Goal: Check status: Check status

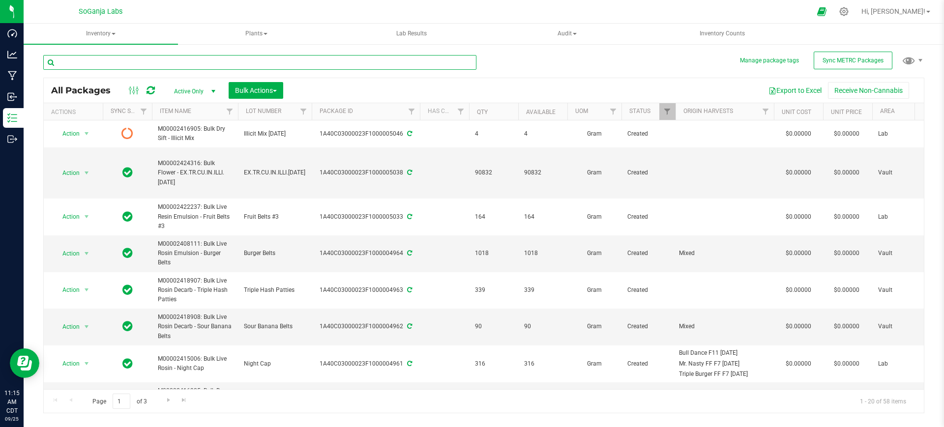
click at [185, 63] on input "text" at bounding box center [259, 62] width 433 height 15
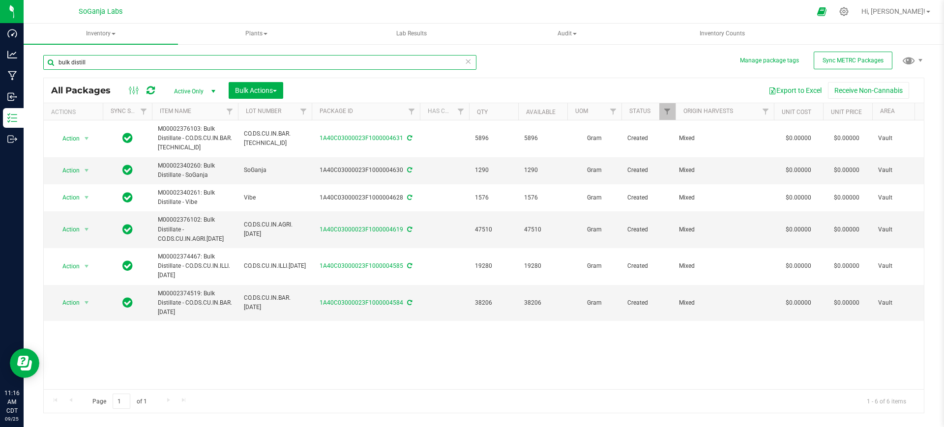
type input "bulk distill"
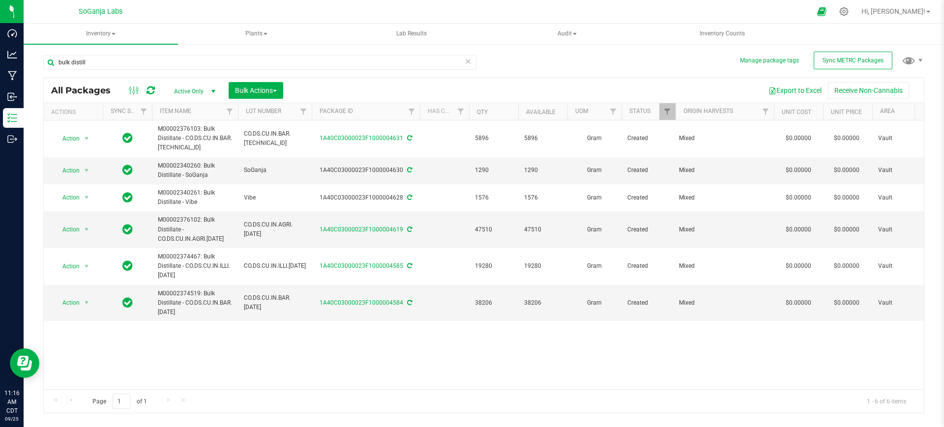
click at [202, 88] on span "Active Only" at bounding box center [193, 92] width 54 height 14
click at [176, 153] on li "All" at bounding box center [192, 151] width 53 height 15
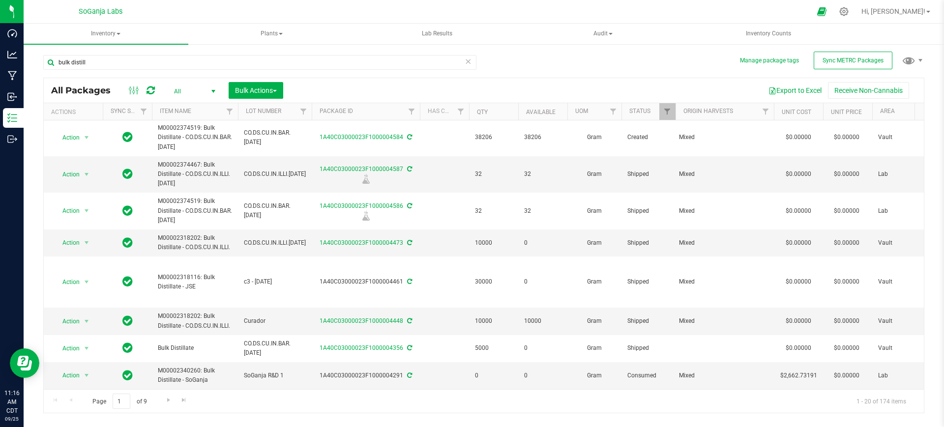
scroll to position [437, 0]
click at [167, 400] on span "Go to the next page" at bounding box center [169, 400] width 8 height 8
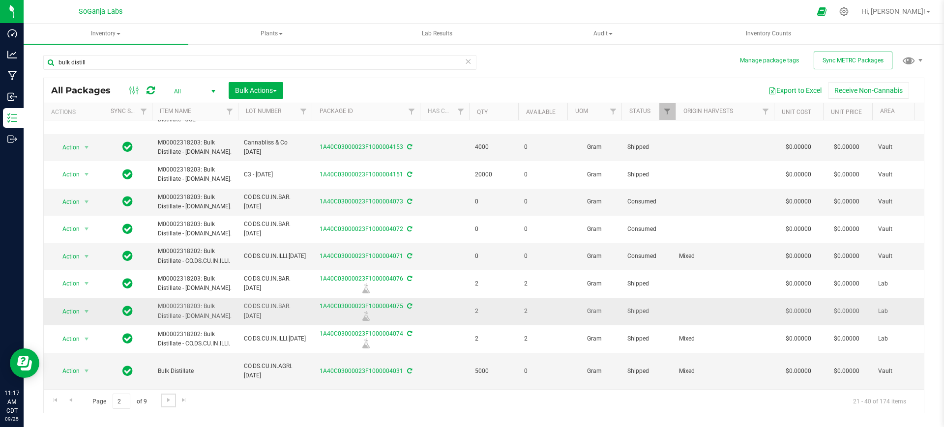
scroll to position [386, 0]
click at [170, 398] on span "Go to the next page" at bounding box center [169, 400] width 8 height 8
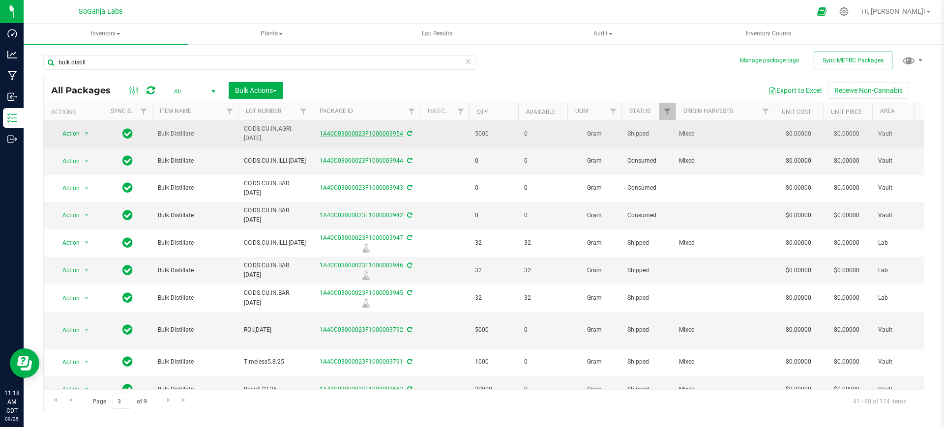
click at [349, 131] on link "1A40C03000023F1000003954" at bounding box center [362, 133] width 84 height 7
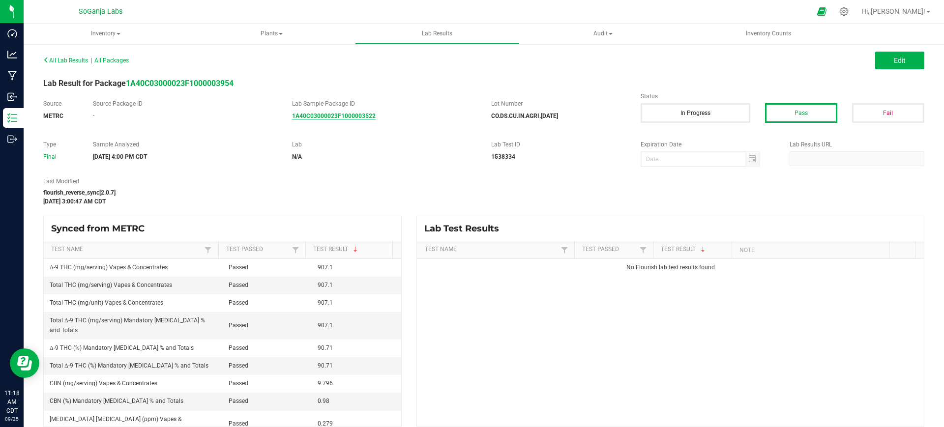
click at [356, 117] on strong "1A40C03000023F1000003522" at bounding box center [334, 116] width 84 height 7
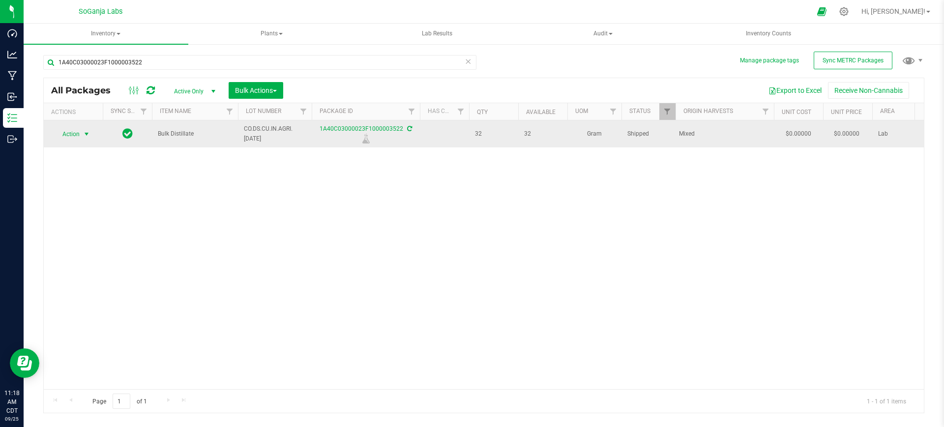
click at [90, 137] on span "select" at bounding box center [87, 134] width 8 height 8
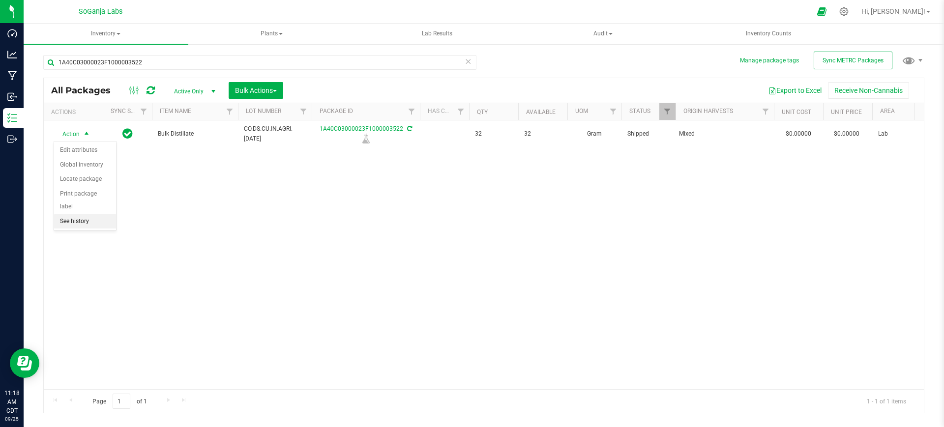
click at [82, 214] on li "See history" at bounding box center [85, 221] width 62 height 15
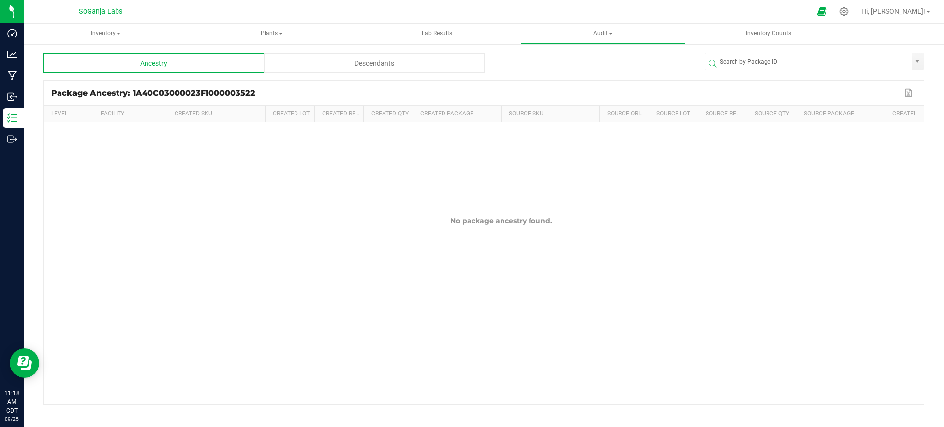
click at [413, 61] on div "Descendants" at bounding box center [374, 63] width 221 height 20
click at [192, 70] on div "Ancestry" at bounding box center [153, 63] width 221 height 20
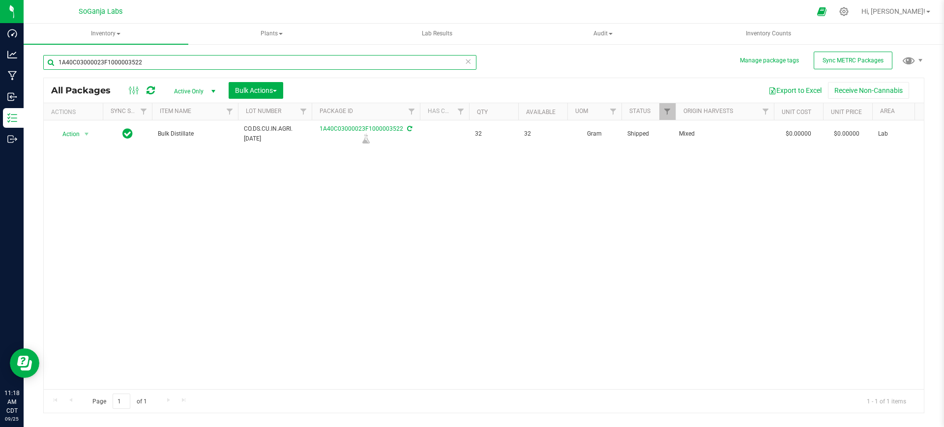
drag, startPoint x: 150, startPoint y: 62, endPoint x: 54, endPoint y: 68, distance: 95.6
click at [50, 61] on input "1A40C03000023F1000003522" at bounding box center [259, 62] width 433 height 15
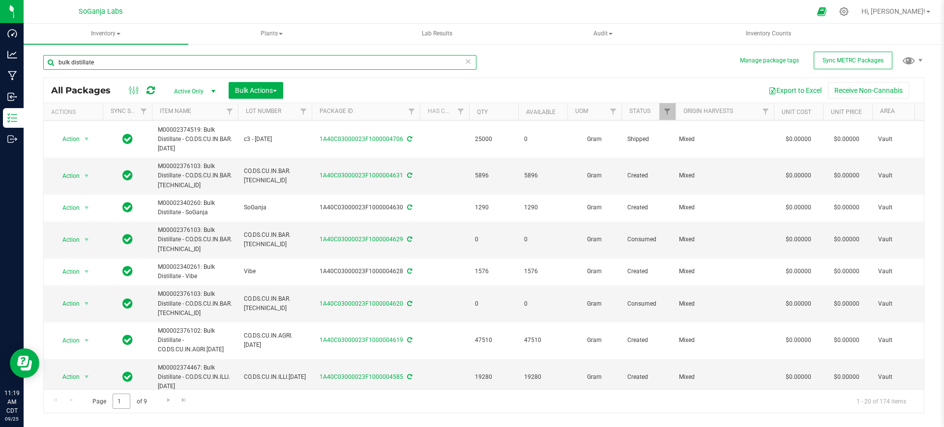
scroll to position [246, 0]
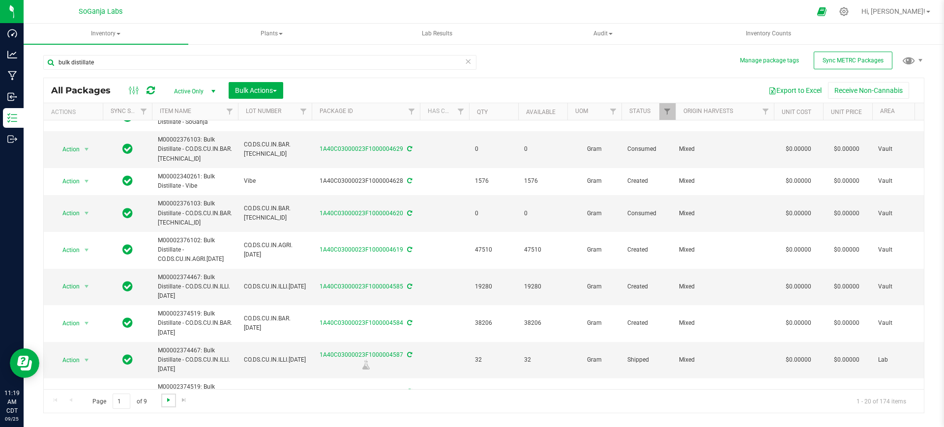
click at [165, 402] on span "Go to the next page" at bounding box center [169, 400] width 8 height 8
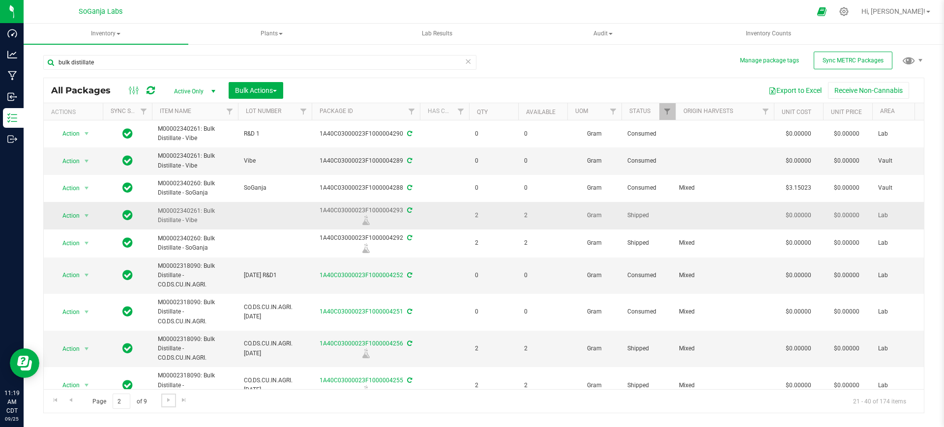
scroll to position [61, 0]
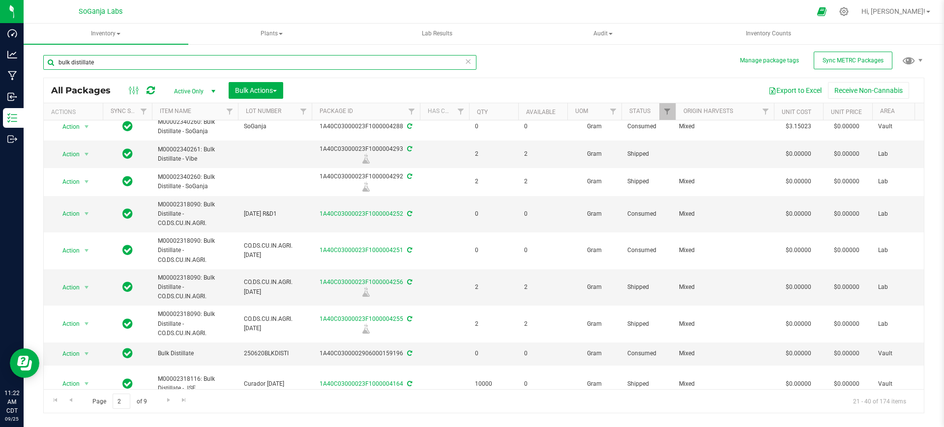
click at [138, 62] on input "bulk distillate" at bounding box center [259, 62] width 433 height 15
type input "b"
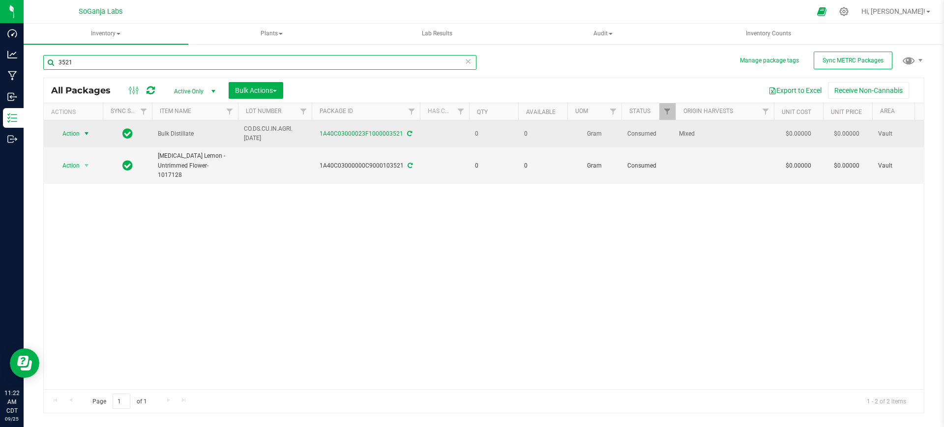
type input "3521"
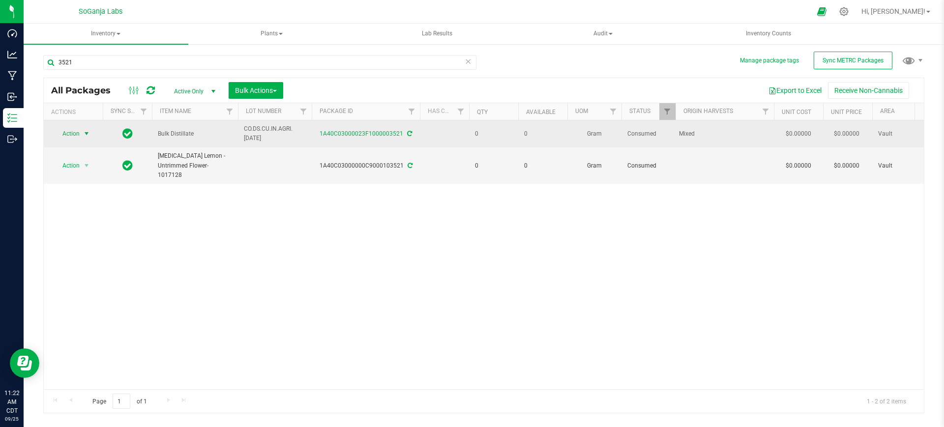
click at [87, 132] on span "select" at bounding box center [87, 134] width 8 height 8
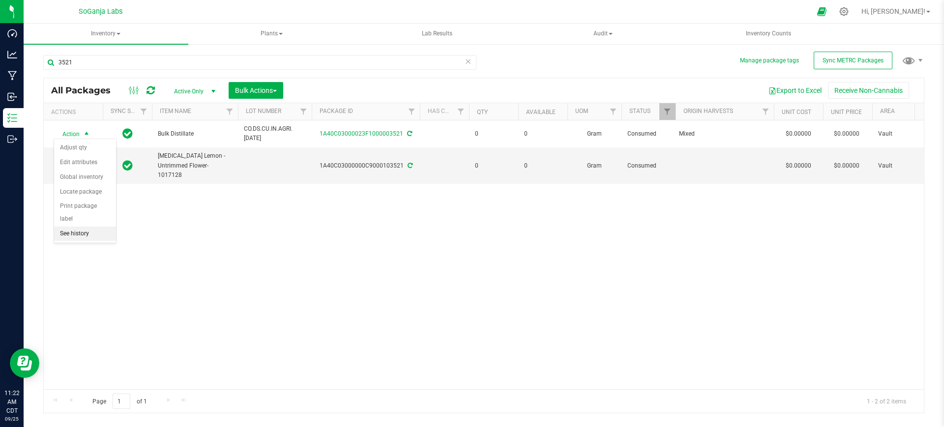
click at [80, 227] on li "See history" at bounding box center [85, 234] width 62 height 15
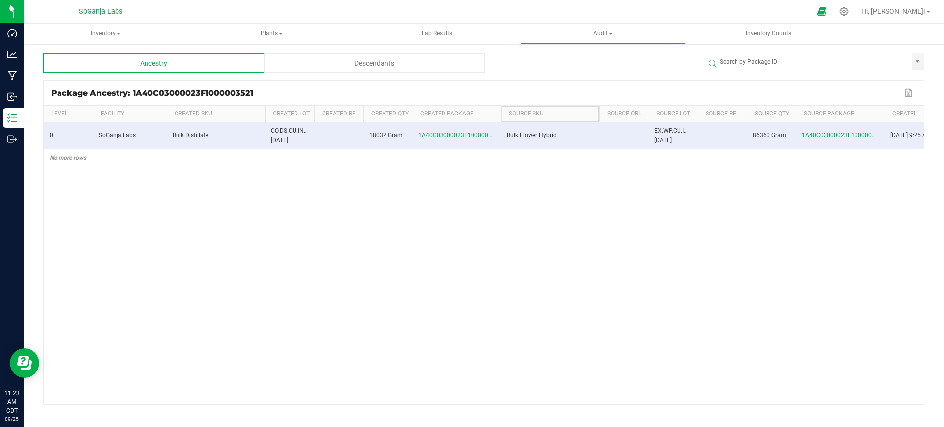
click at [501, 110] on th "Source SKU" at bounding box center [550, 114] width 98 height 17
click at [503, 93] on div "Package Ancestry: 1A40C03000023F1000003521" at bounding box center [476, 93] width 851 height 9
click at [588, 68] on div at bounding box center [595, 63] width 220 height 20
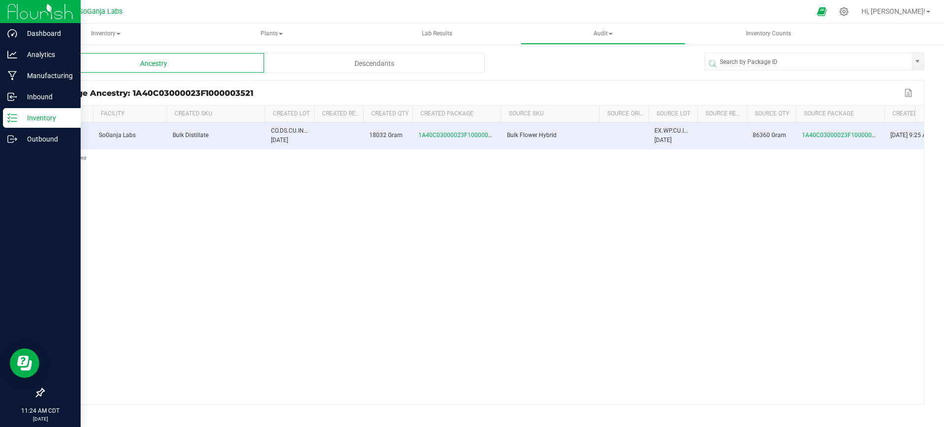
click at [25, 116] on p "Inventory" at bounding box center [46, 118] width 59 height 12
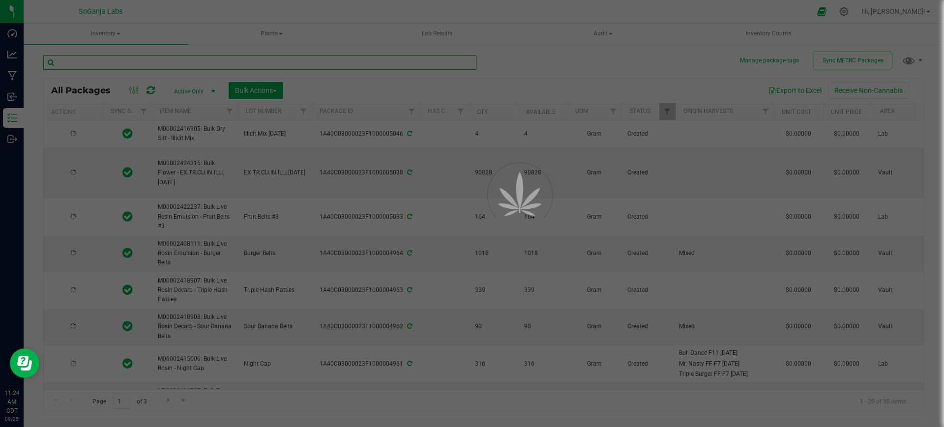
click at [174, 59] on input "text" at bounding box center [259, 62] width 433 height 15
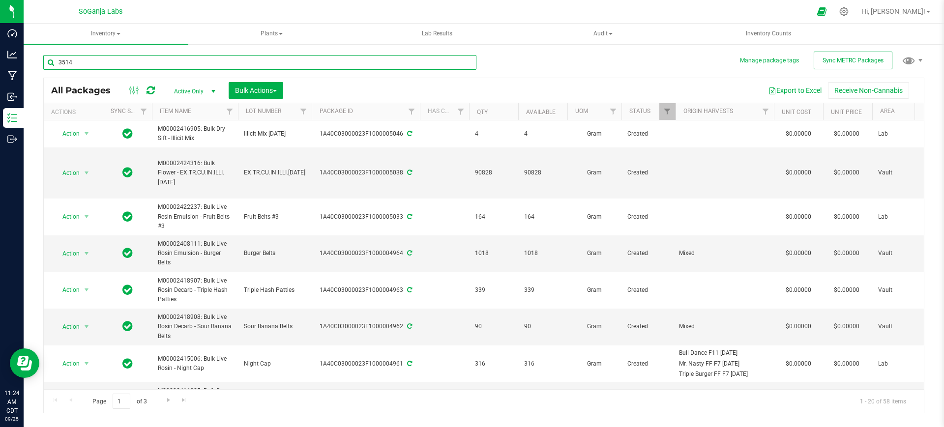
type input "3514"
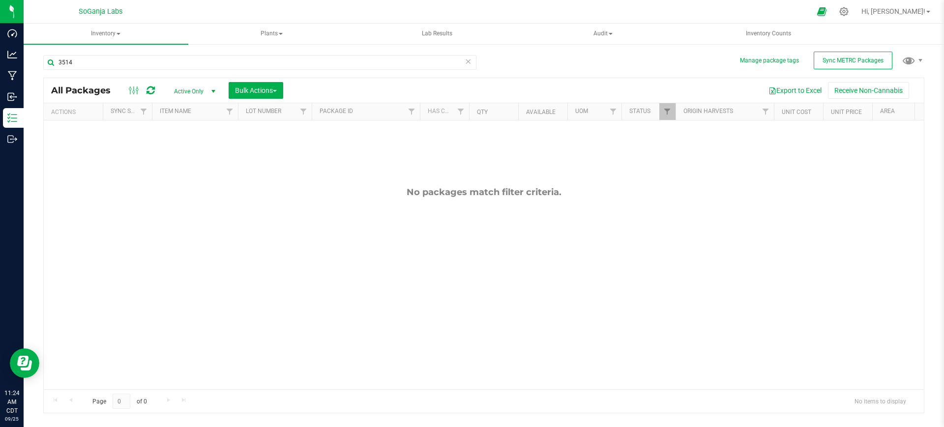
click at [193, 90] on span "Active Only" at bounding box center [193, 92] width 54 height 14
click at [189, 148] on li "All" at bounding box center [192, 151] width 53 height 15
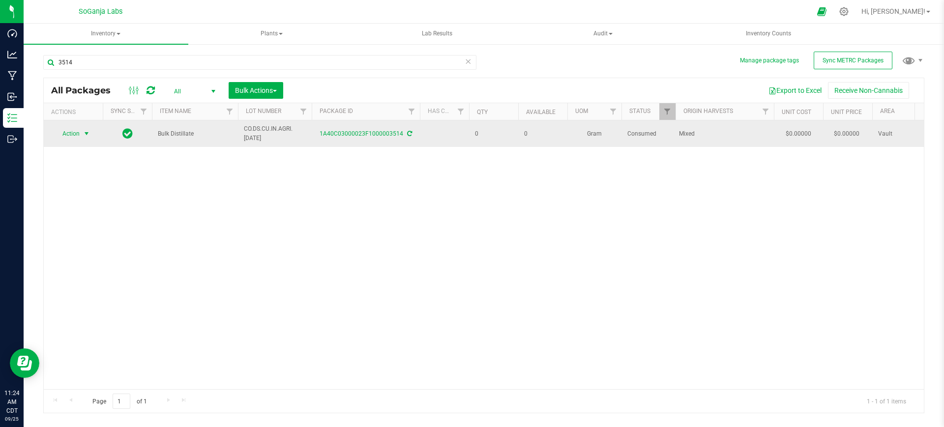
click at [76, 127] on span "Action" at bounding box center [67, 134] width 27 height 14
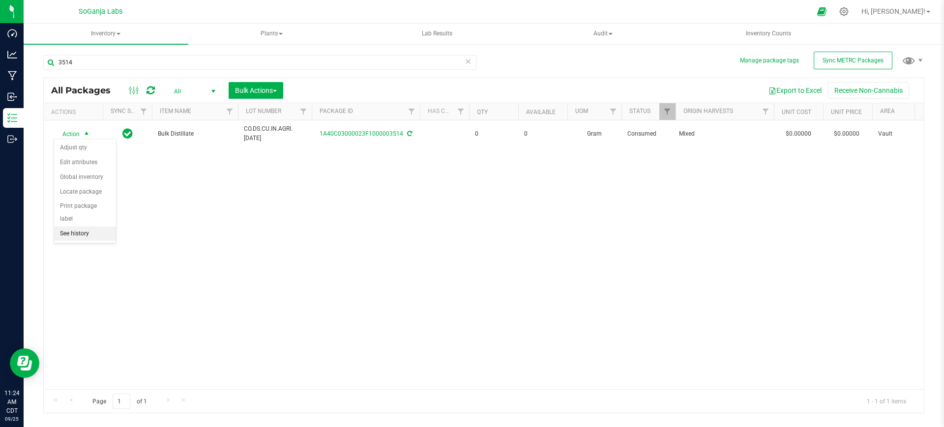
click at [77, 227] on li "See history" at bounding box center [85, 234] width 62 height 15
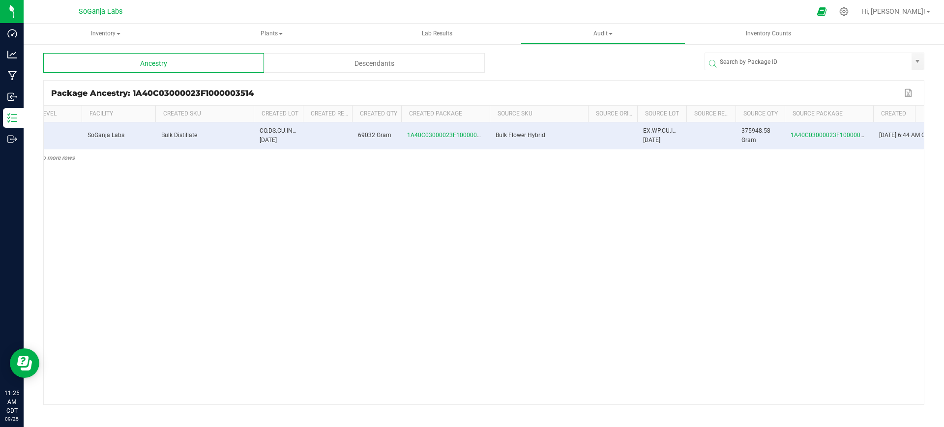
scroll to position [0, 14]
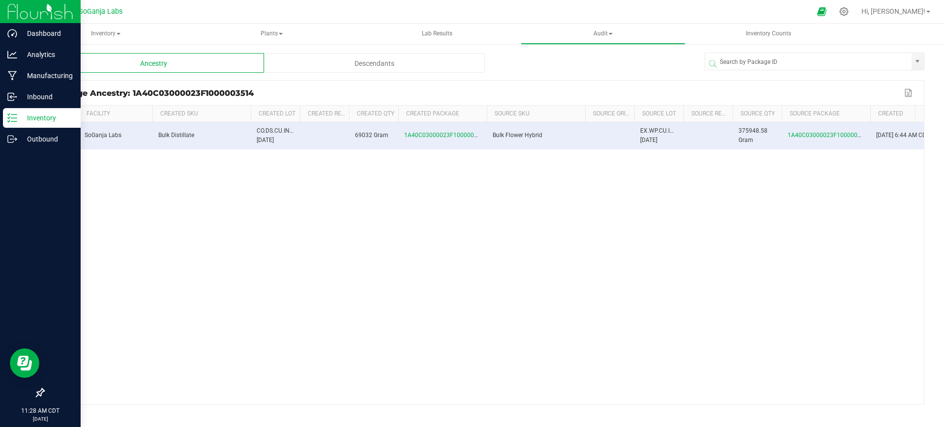
click at [27, 108] on div "Inventory" at bounding box center [42, 118] width 78 height 20
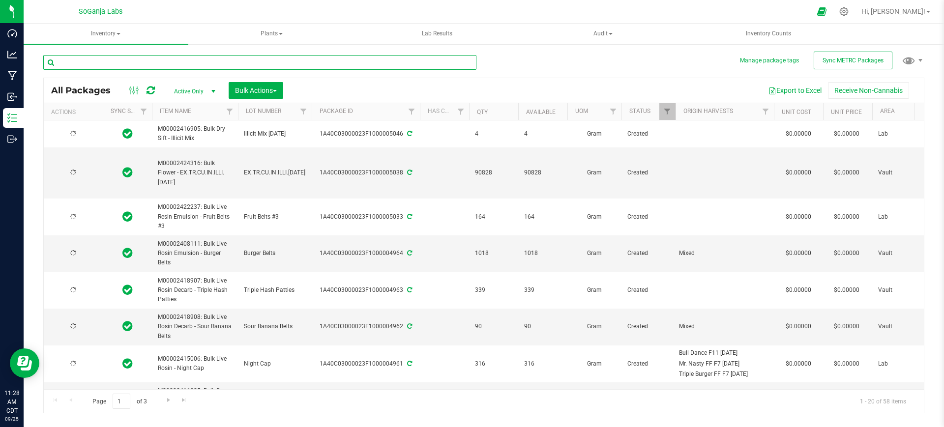
click at [110, 63] on input "text" at bounding box center [259, 62] width 433 height 15
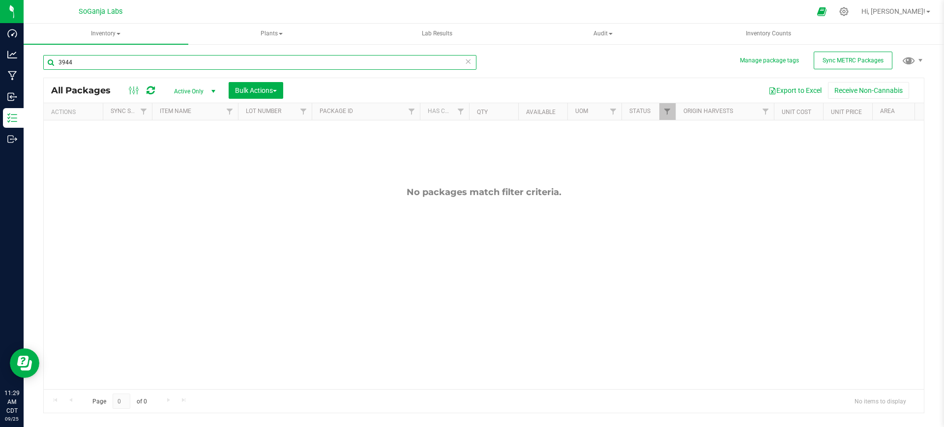
type input "3944"
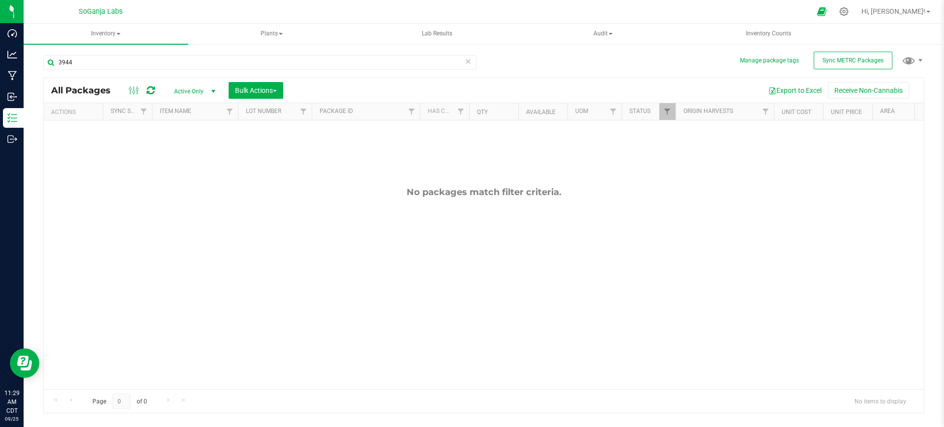
click at [210, 90] on span "select" at bounding box center [214, 92] width 8 height 8
click at [190, 147] on li "All" at bounding box center [192, 151] width 53 height 15
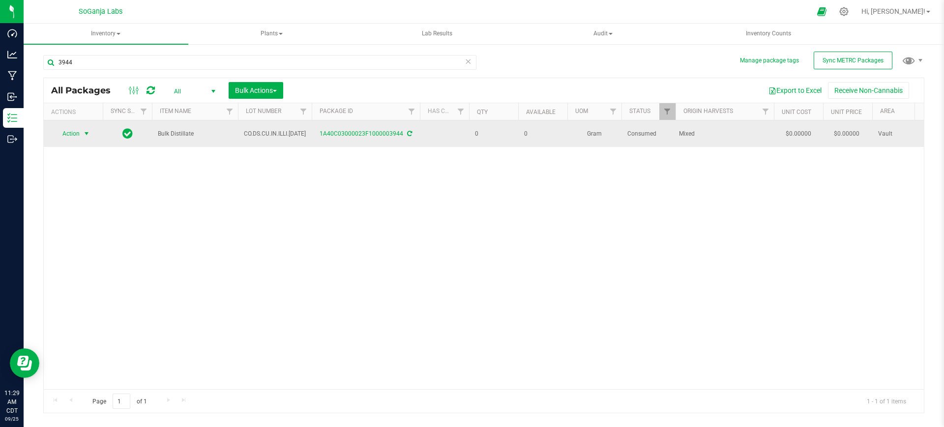
click at [80, 131] on span "Action" at bounding box center [67, 134] width 27 height 14
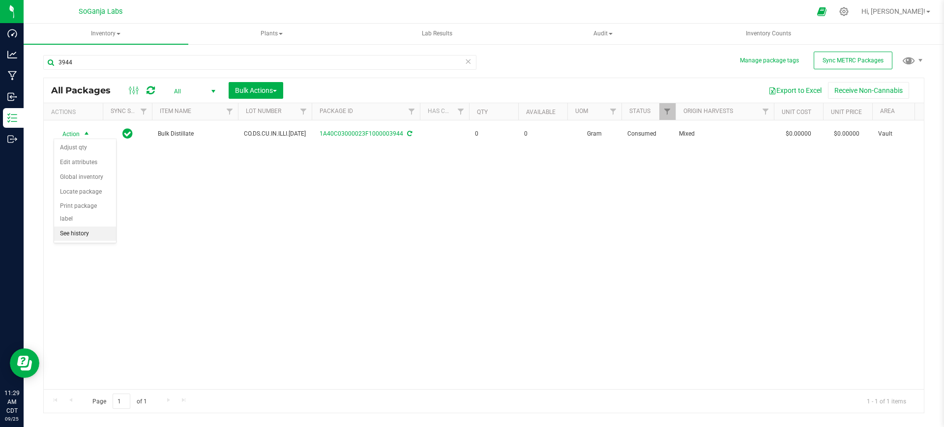
click at [87, 227] on li "See history" at bounding box center [85, 234] width 62 height 15
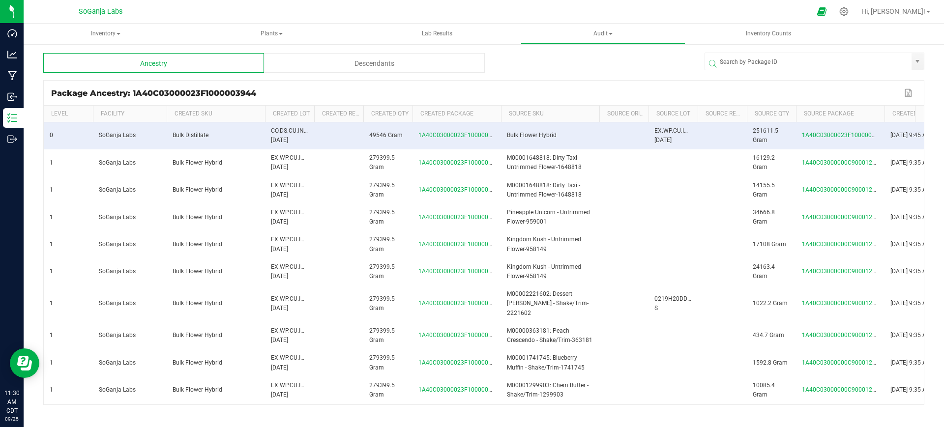
click at [552, 84] on div "Package Ancestry: 1A40C03000023F1000003944 Export to Excel" at bounding box center [484, 93] width 881 height 25
